Goal: Find specific page/section: Find specific page/section

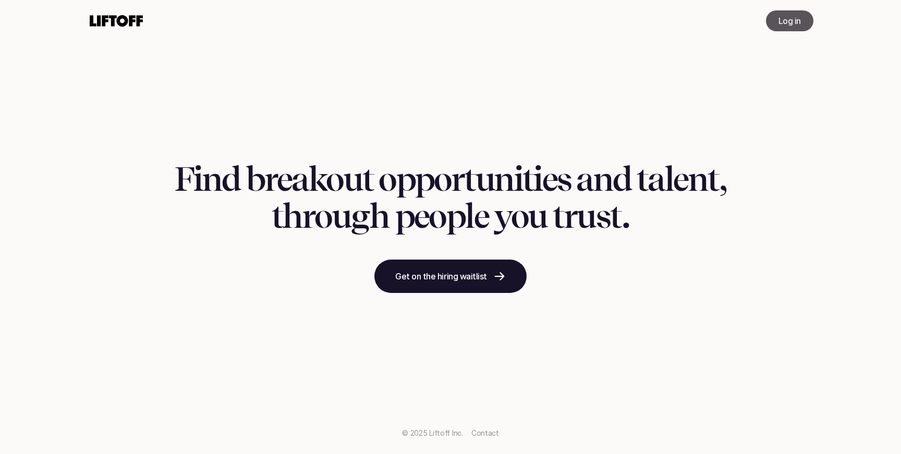
click at [782, 20] on p "Log in" at bounding box center [789, 21] width 22 height 13
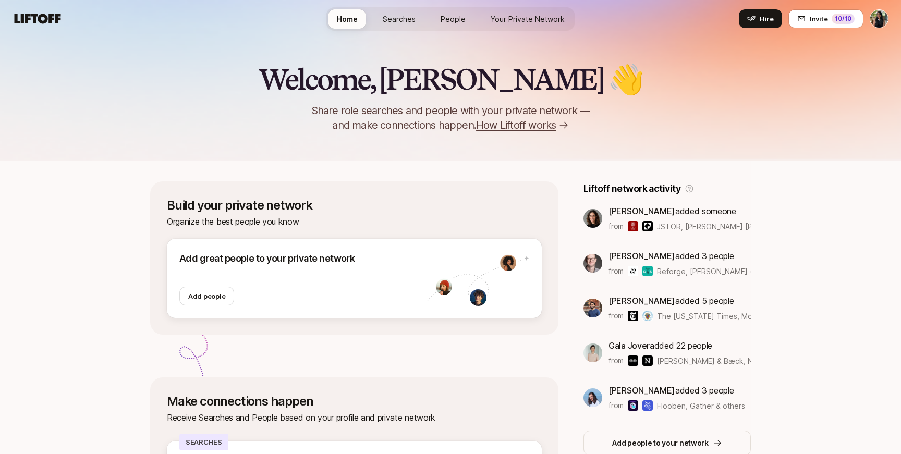
click at [443, 20] on span "People" at bounding box center [453, 19] width 25 height 11
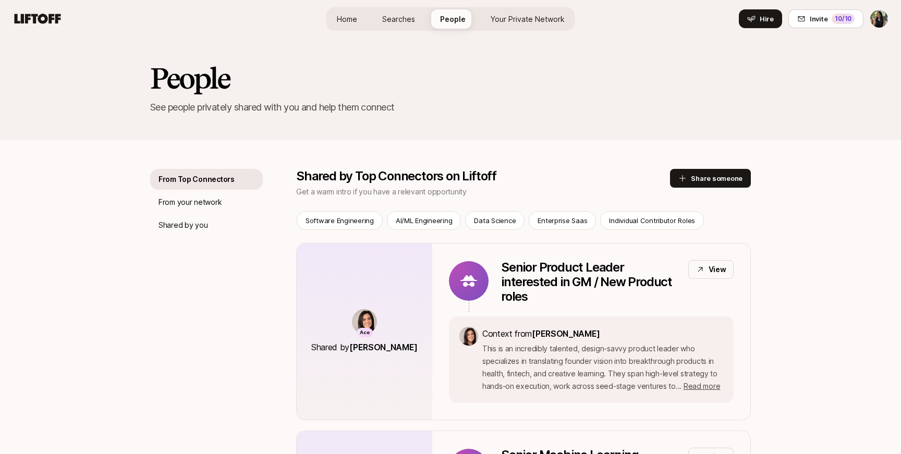
click at [388, 11] on link "Searches" at bounding box center [399, 18] width 50 height 19
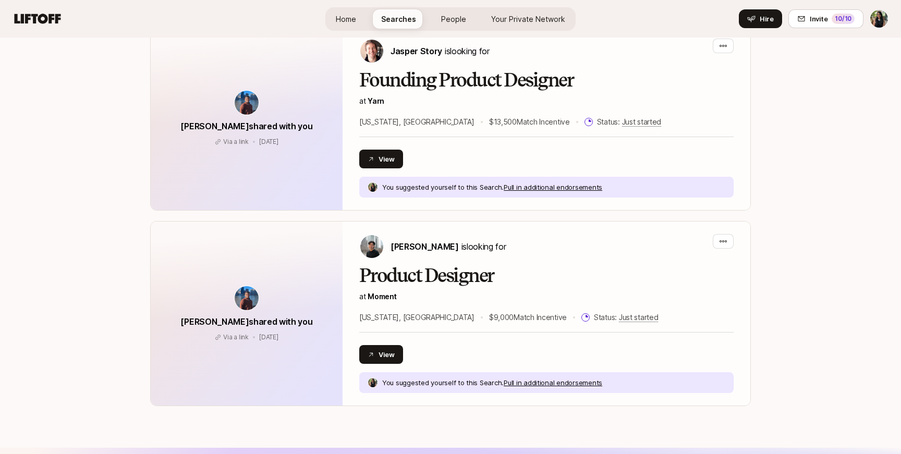
scroll to position [829, 0]
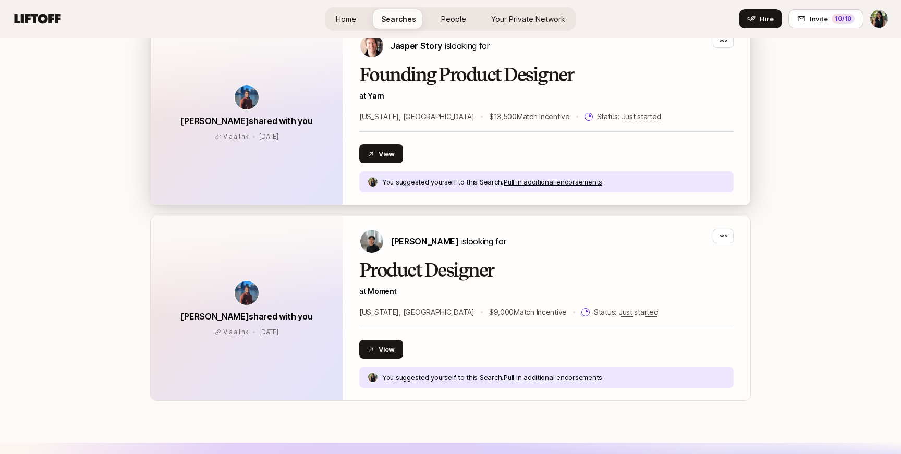
click at [670, 111] on div "[US_STATE], [GEOGRAPHIC_DATA] $13,500 Match Incentive Status: Just started" at bounding box center [546, 117] width 374 height 13
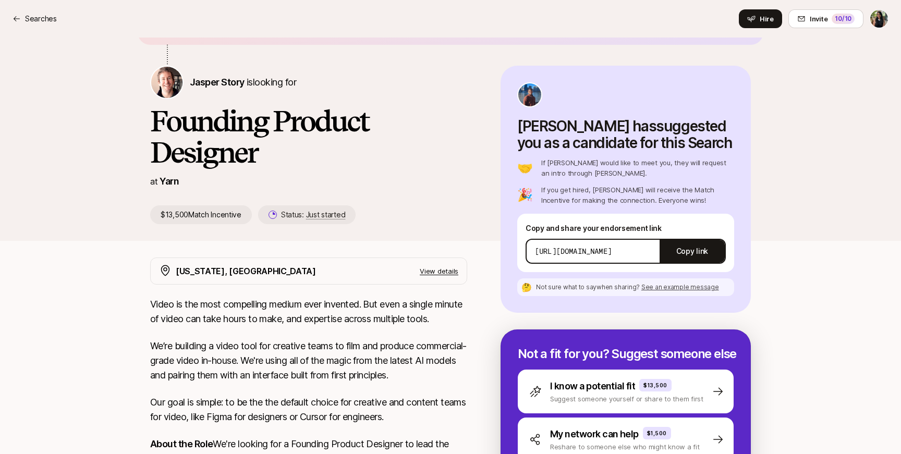
scroll to position [58, 0]
